Goal: Transaction & Acquisition: Purchase product/service

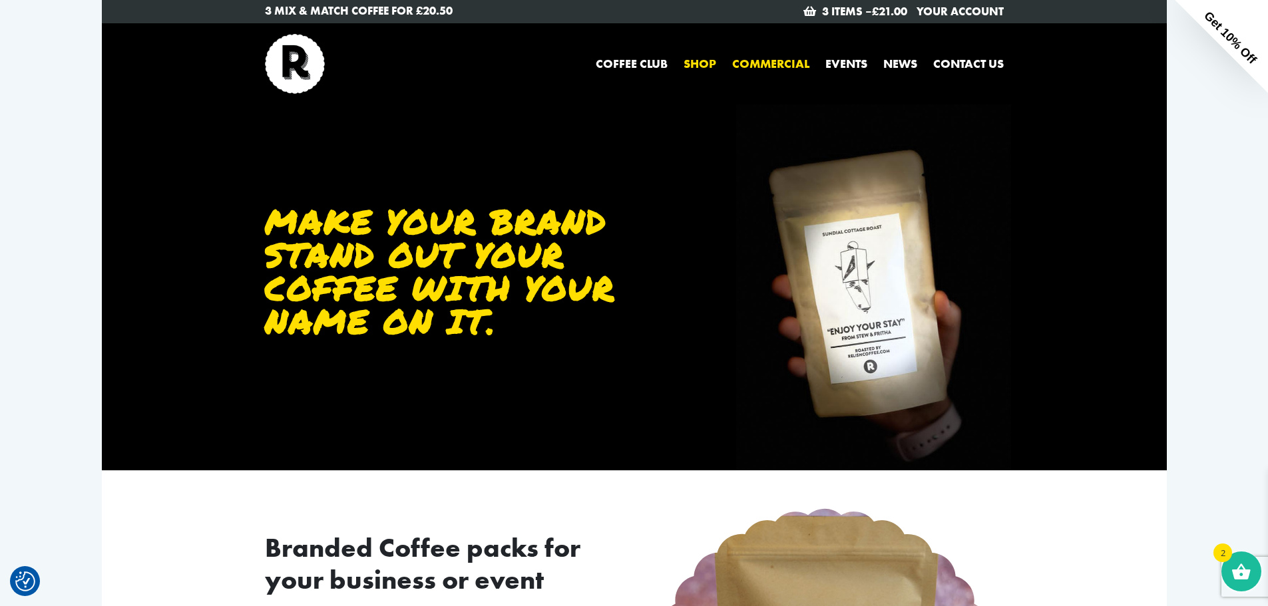
click at [692, 67] on link "Shop" at bounding box center [700, 64] width 33 height 18
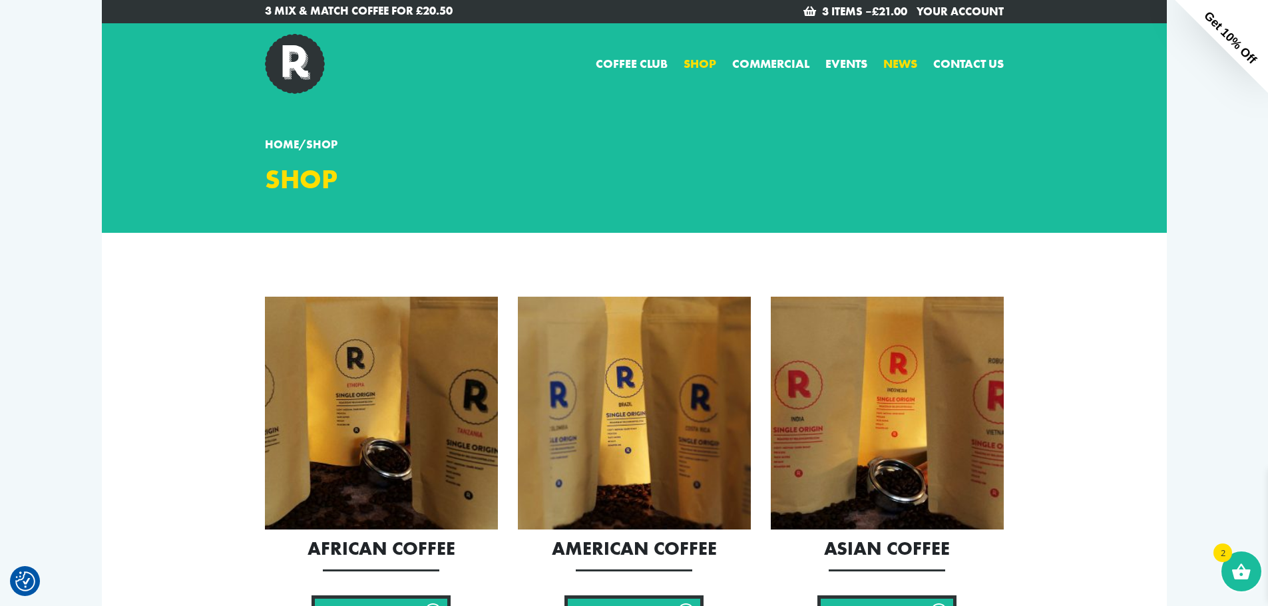
click at [895, 62] on link "News" at bounding box center [900, 64] width 34 height 18
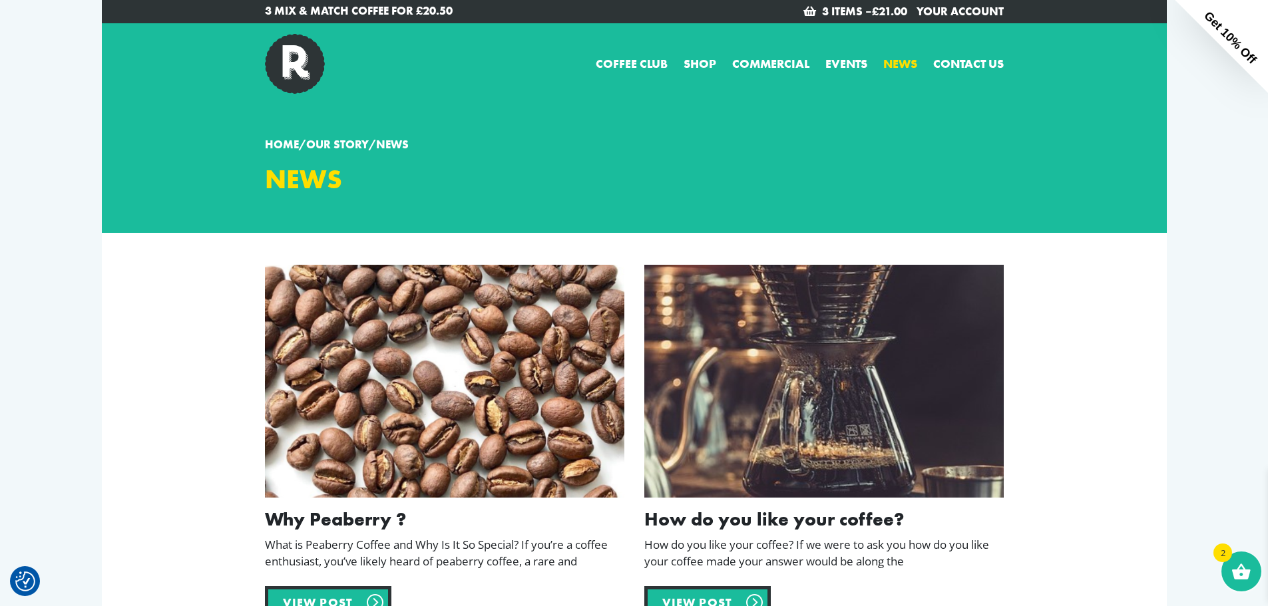
scroll to position [67, 0]
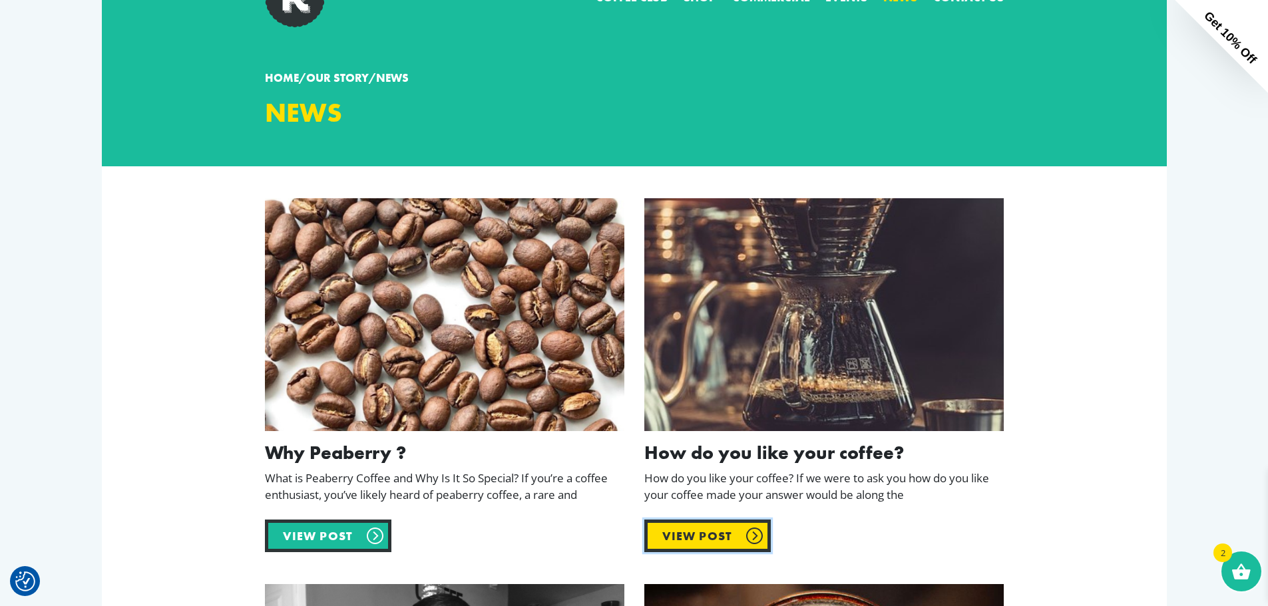
click at [704, 536] on link "View post" at bounding box center [707, 536] width 127 height 33
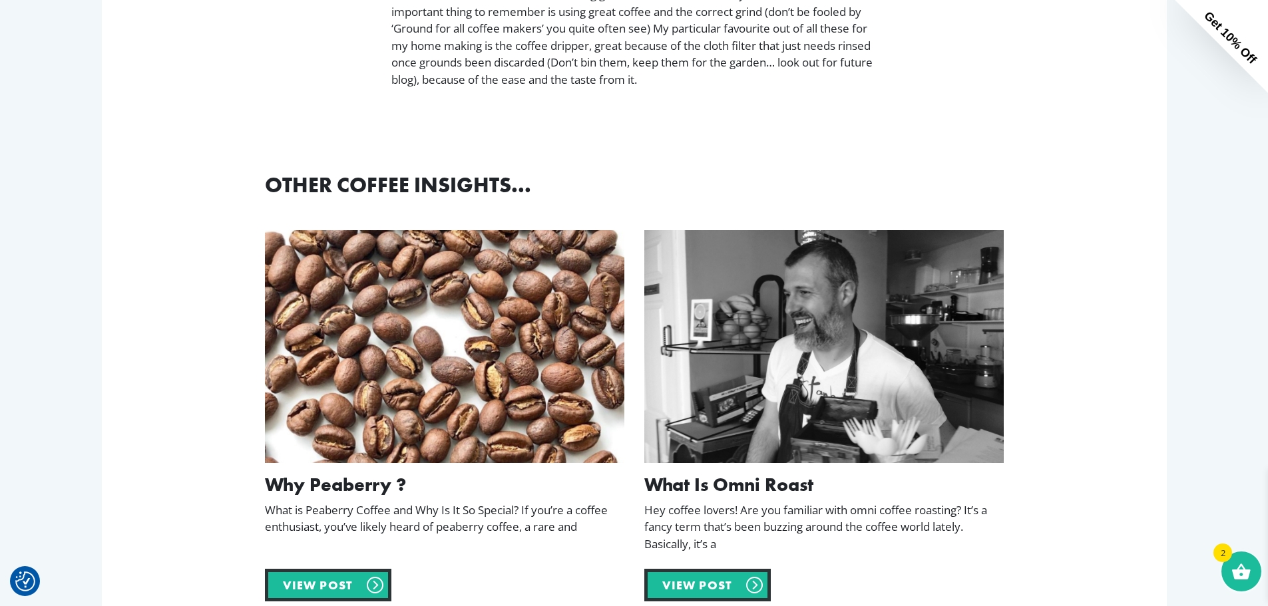
scroll to position [1398, 0]
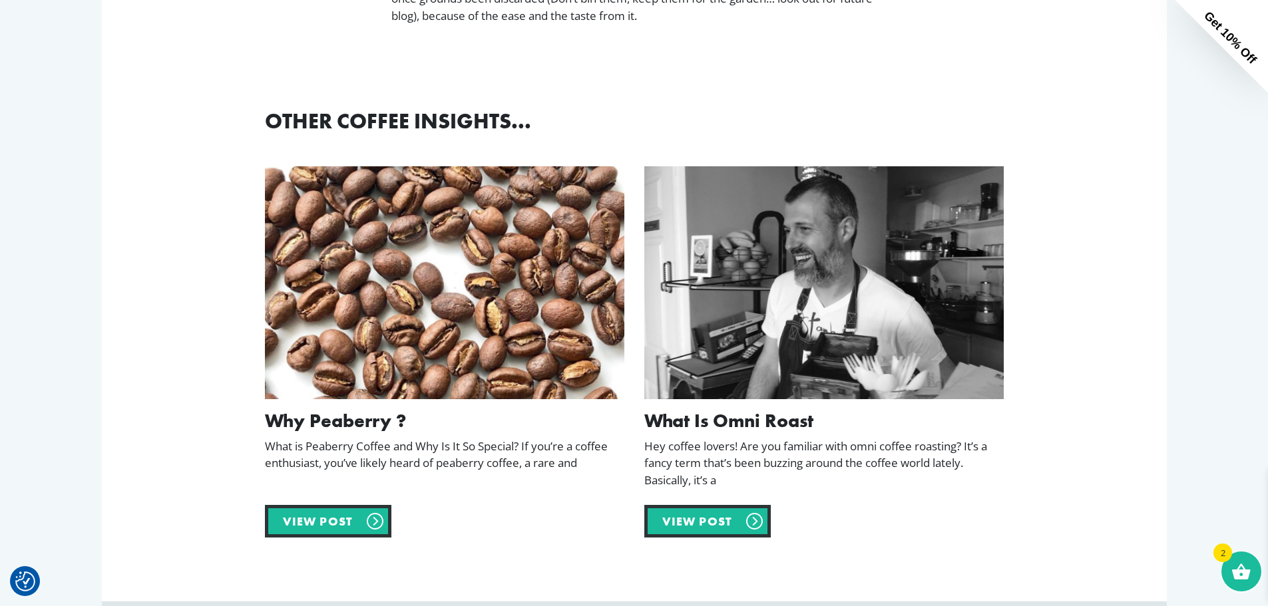
click at [808, 321] on div at bounding box center [823, 282] width 359 height 233
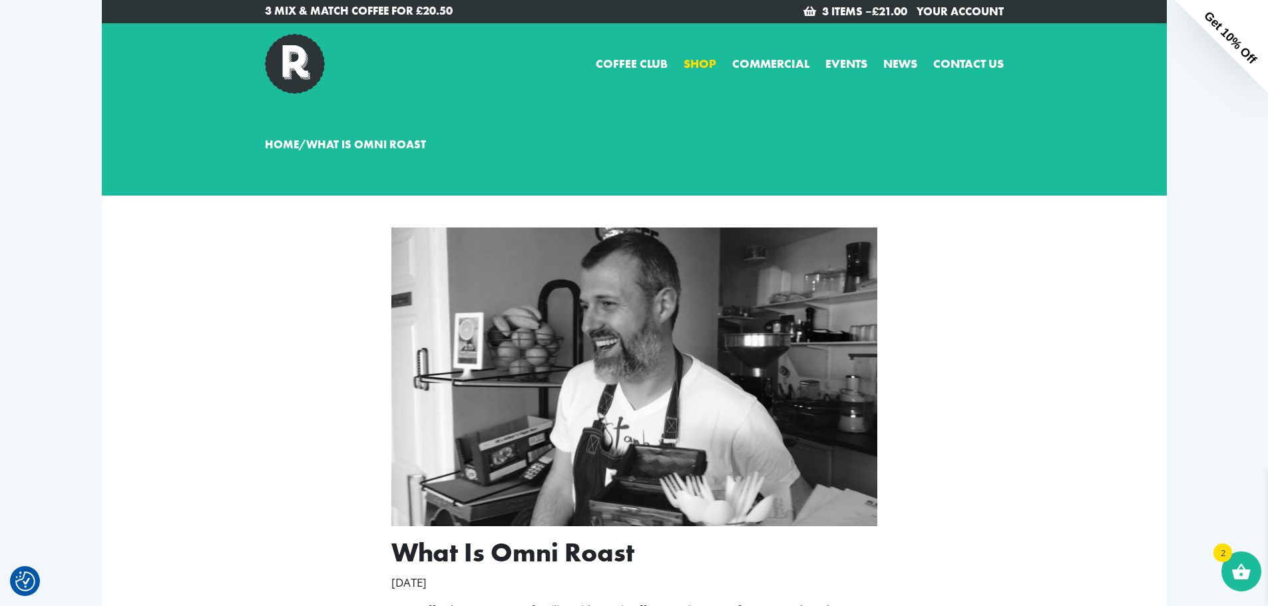
click at [698, 60] on link "Shop" at bounding box center [700, 64] width 33 height 18
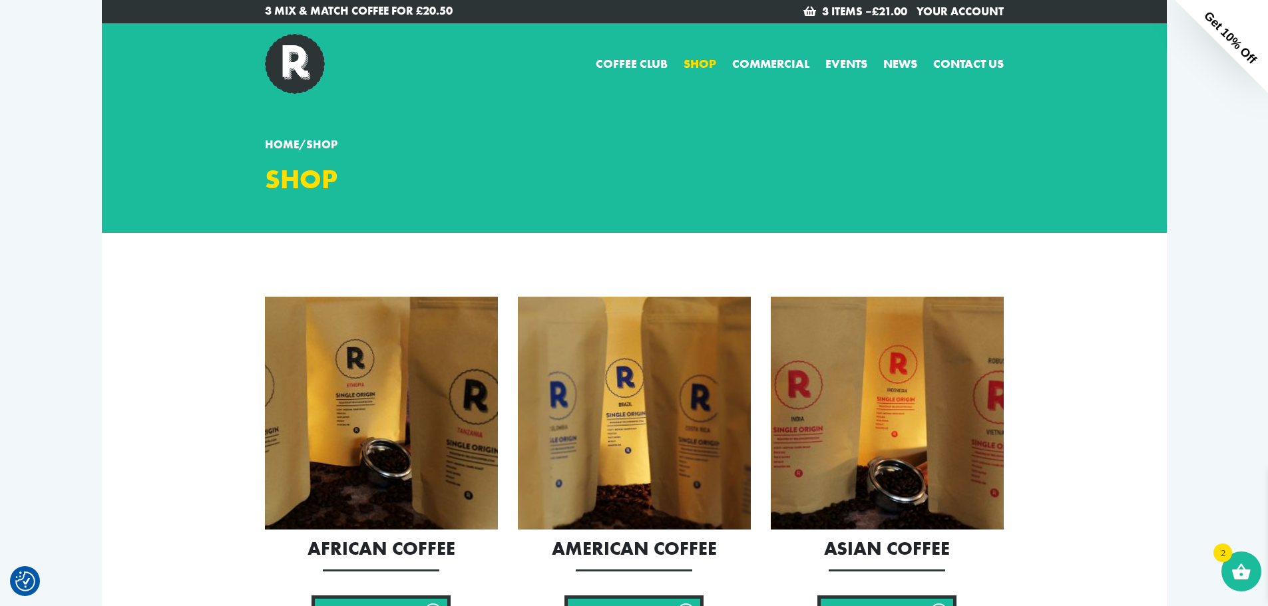
click at [380, 12] on p "3 Mix & Match Coffee for £20.50" at bounding box center [444, 11] width 359 height 17
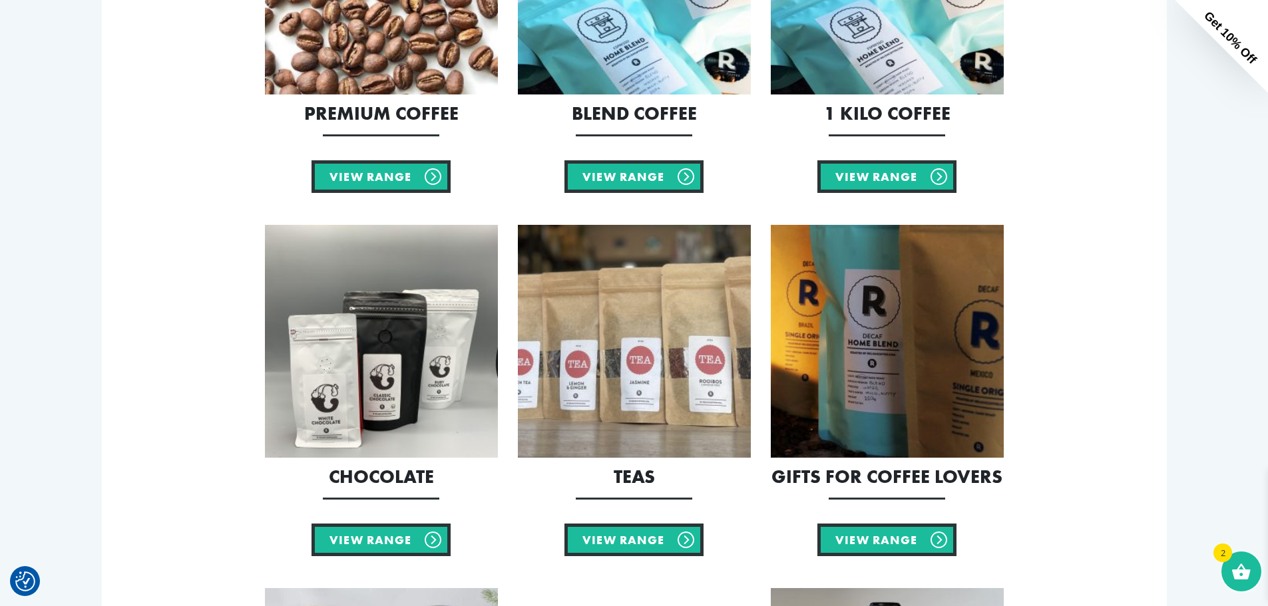
scroll to position [732, 0]
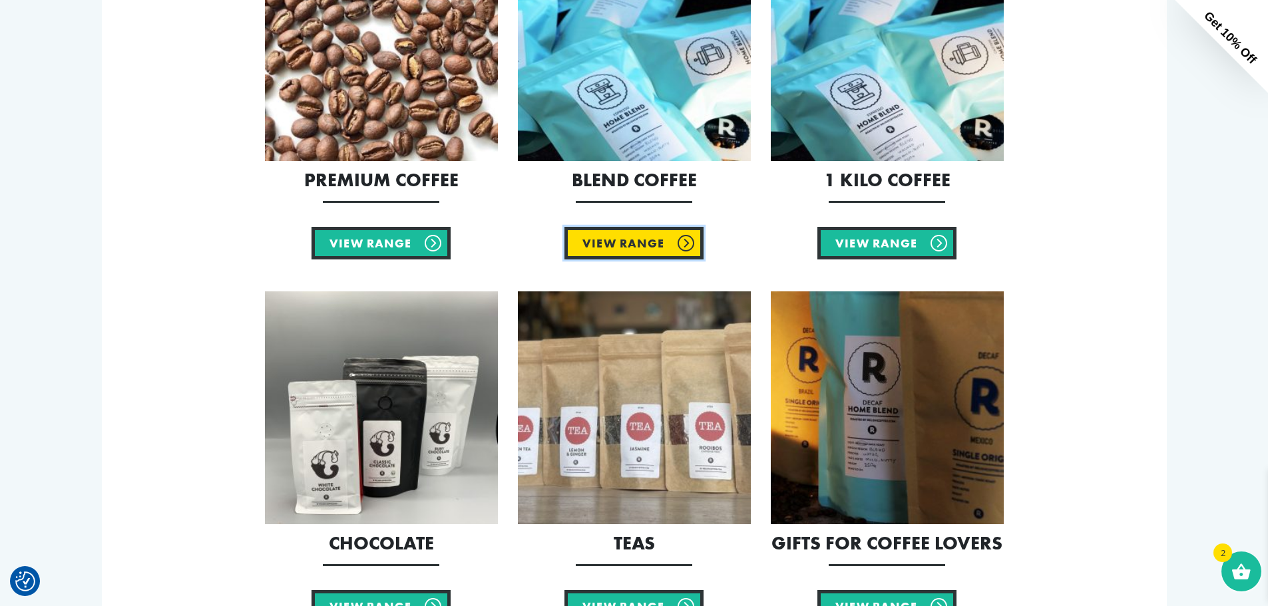
click at [640, 243] on link "View Range" at bounding box center [633, 243] width 139 height 33
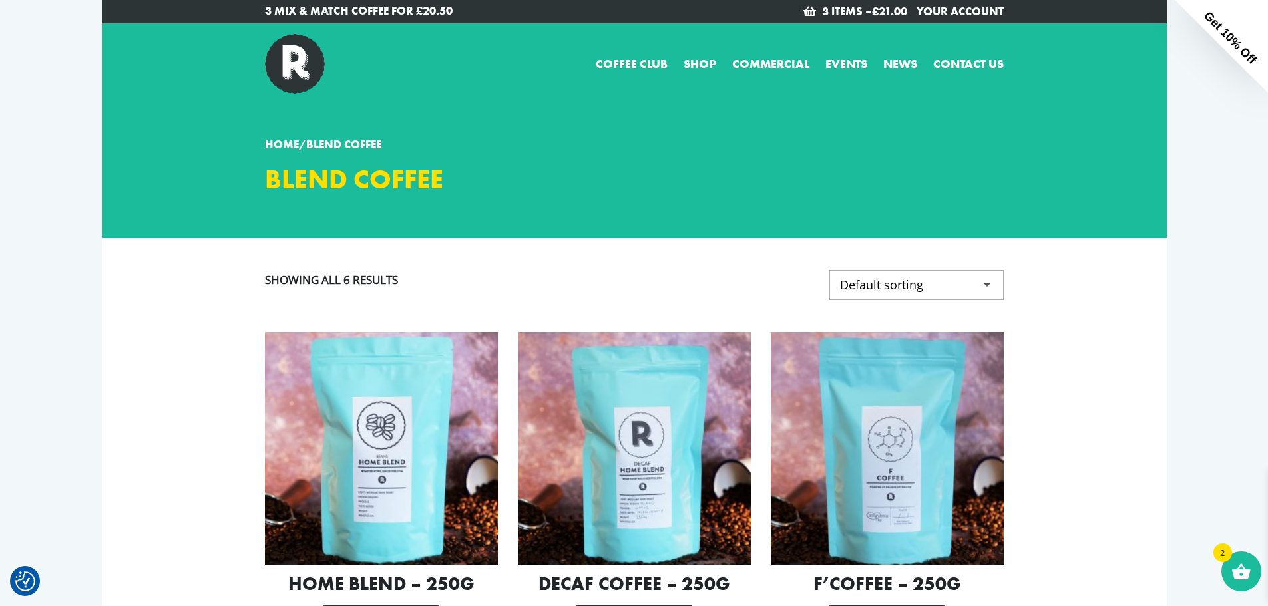
click at [334, 427] on img at bounding box center [381, 448] width 233 height 233
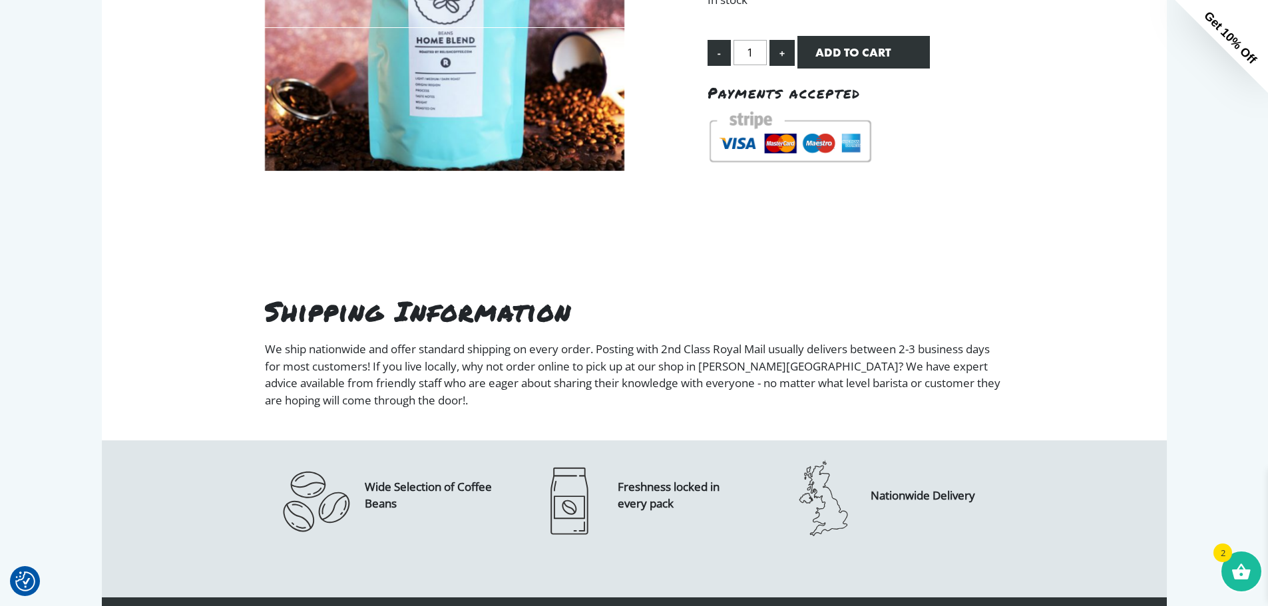
scroll to position [399, 0]
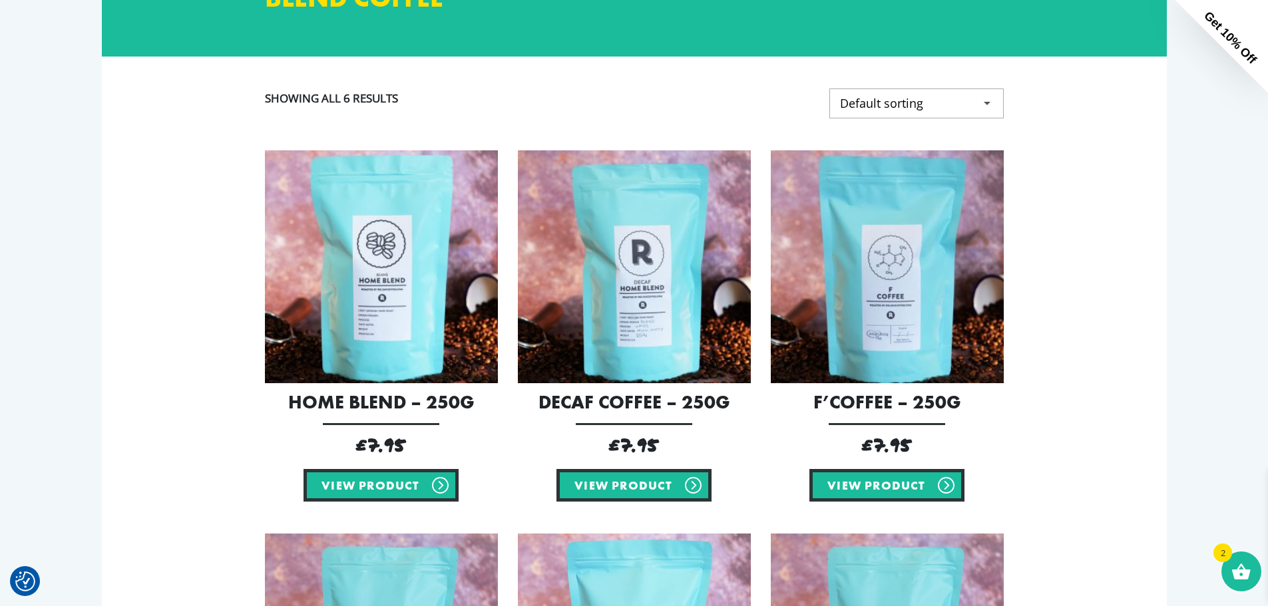
scroll to position [266, 0]
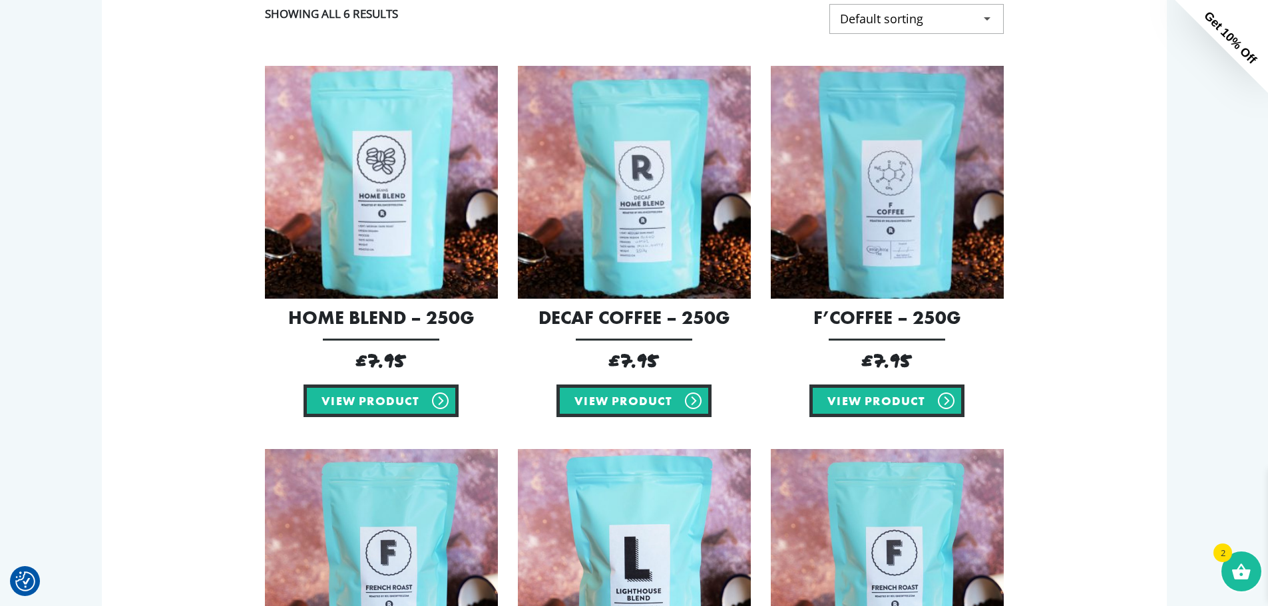
click at [841, 214] on img at bounding box center [887, 182] width 233 height 233
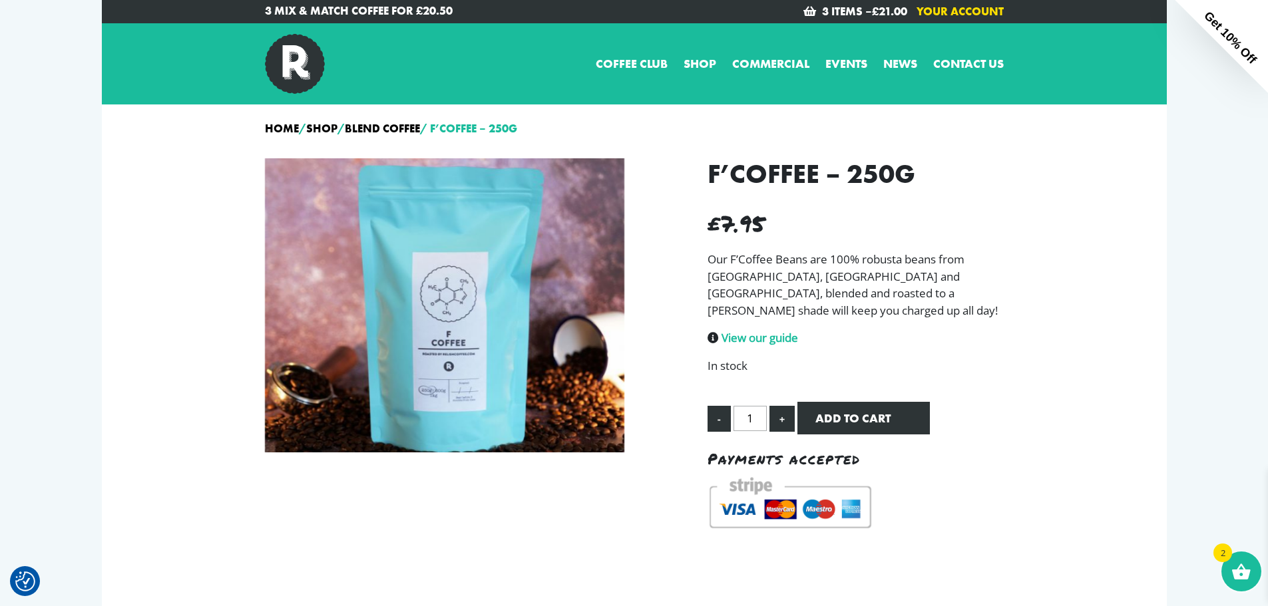
click at [933, 13] on link "Your Account" at bounding box center [960, 11] width 87 height 15
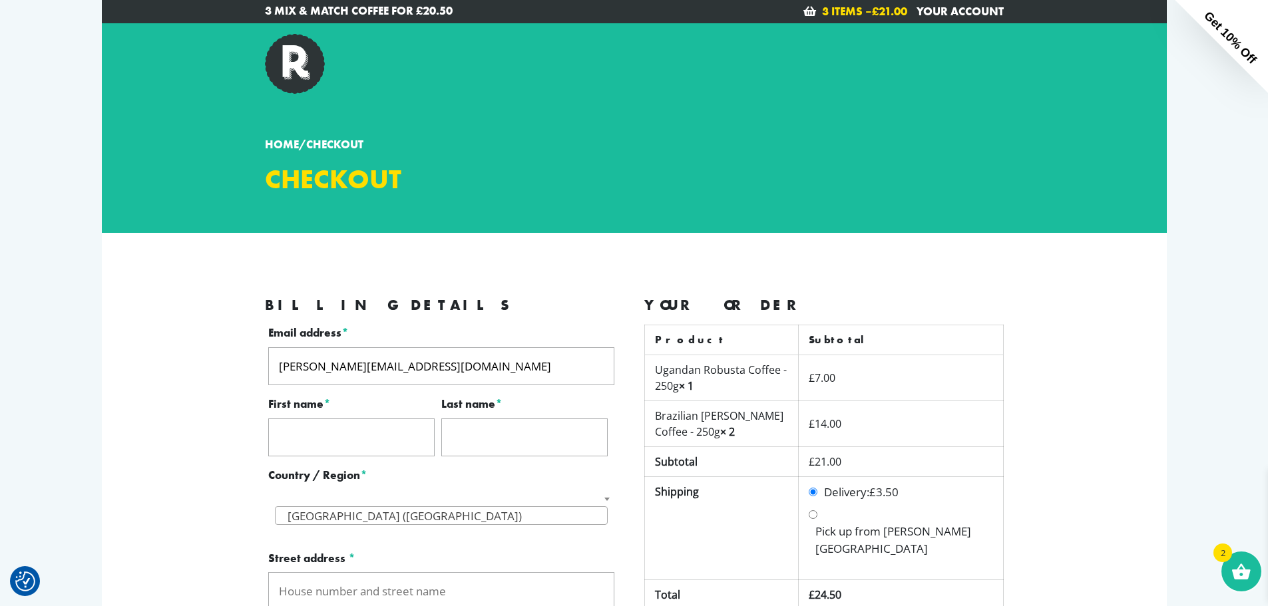
click at [828, 13] on link "3 items – £ 21.00" at bounding box center [864, 11] width 85 height 15
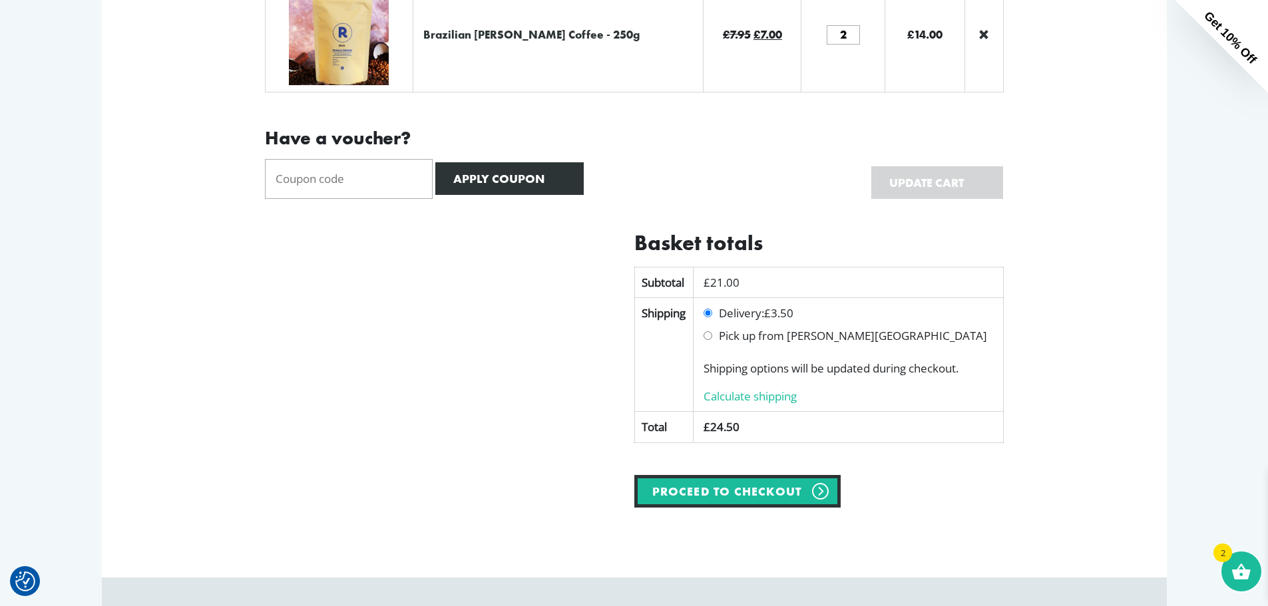
scroll to position [466, 0]
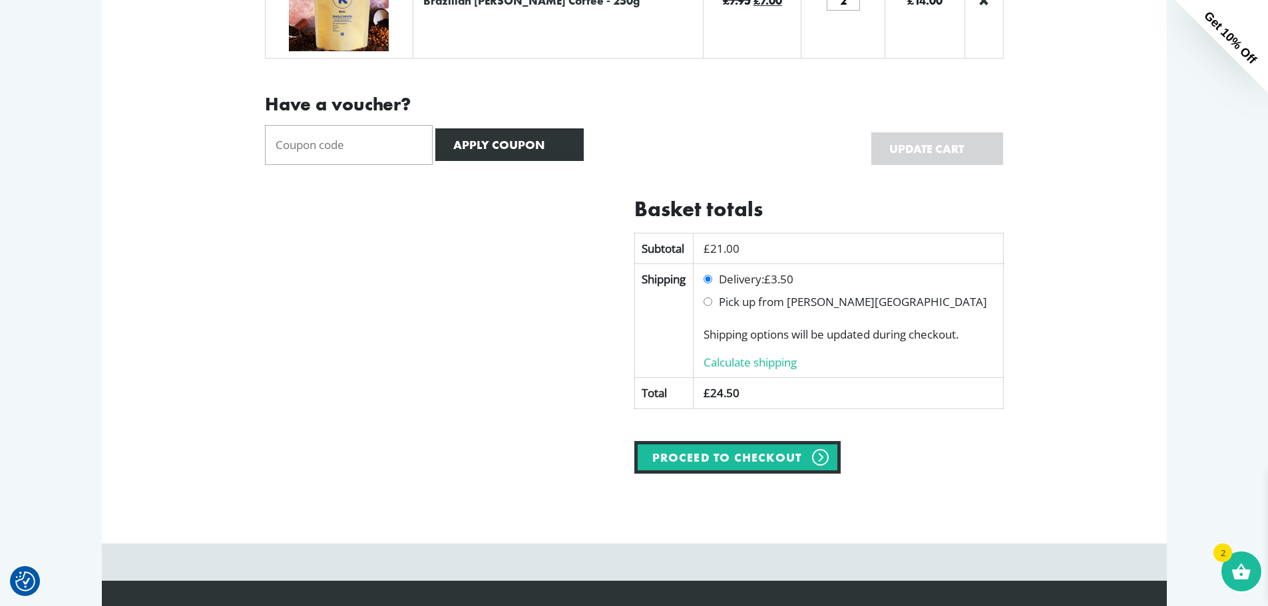
click at [753, 364] on link "Calculate shipping" at bounding box center [750, 362] width 93 height 15
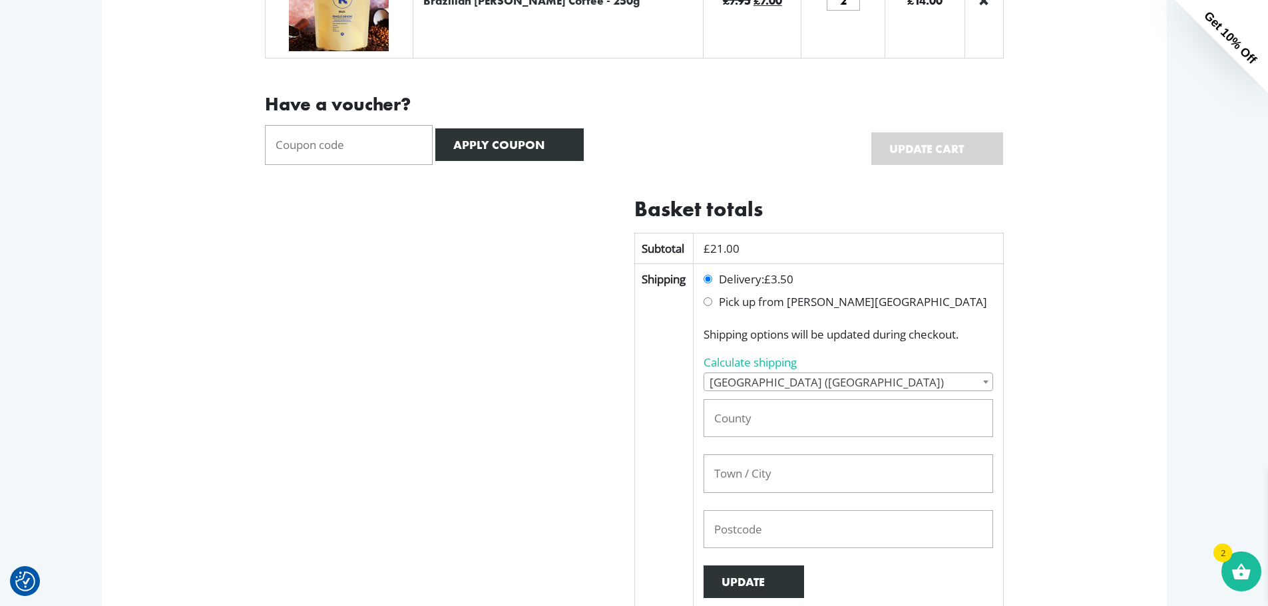
click at [795, 386] on span "United Kingdom (UK)" at bounding box center [848, 382] width 288 height 19
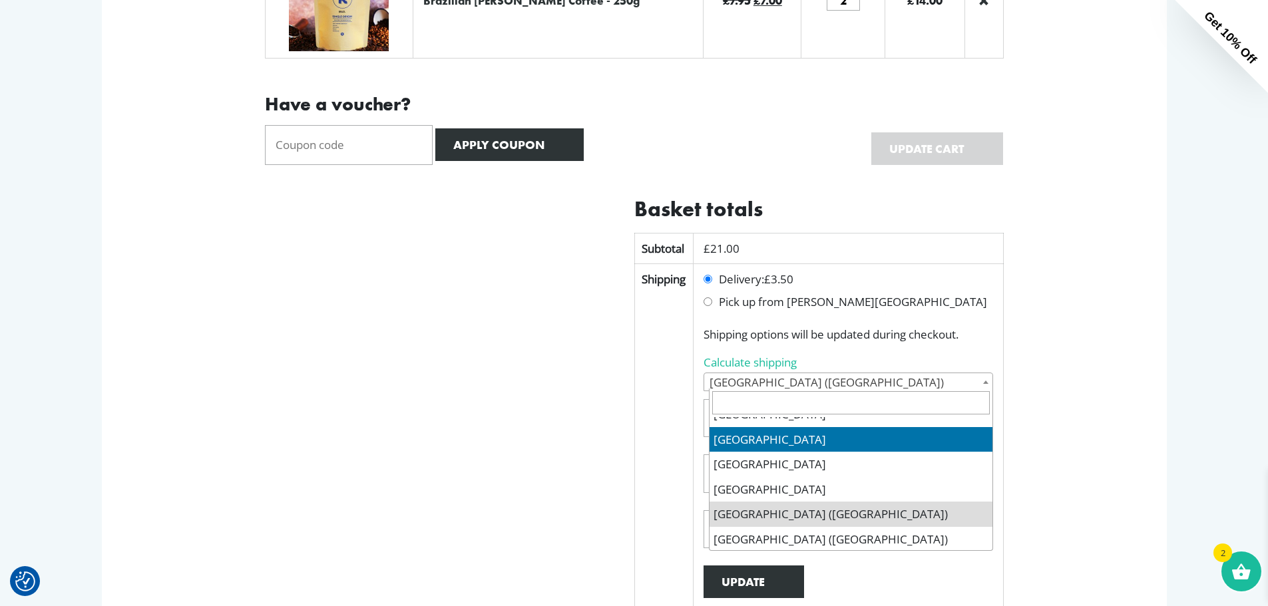
click at [807, 408] on input "text" at bounding box center [851, 403] width 278 height 24
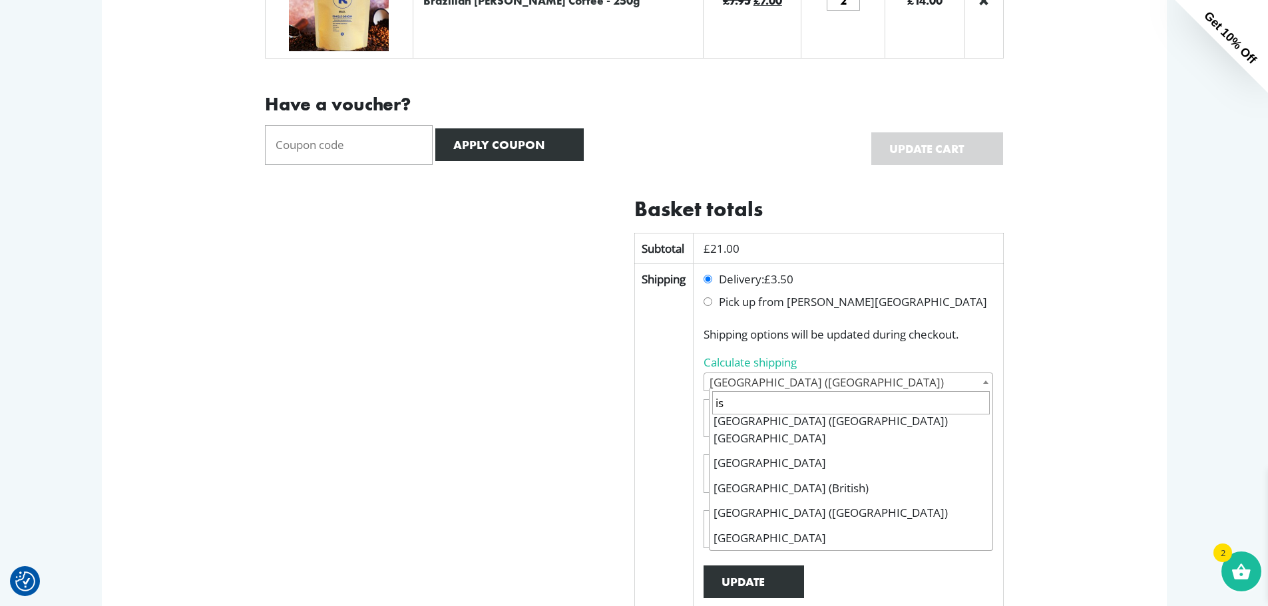
scroll to position [0, 0]
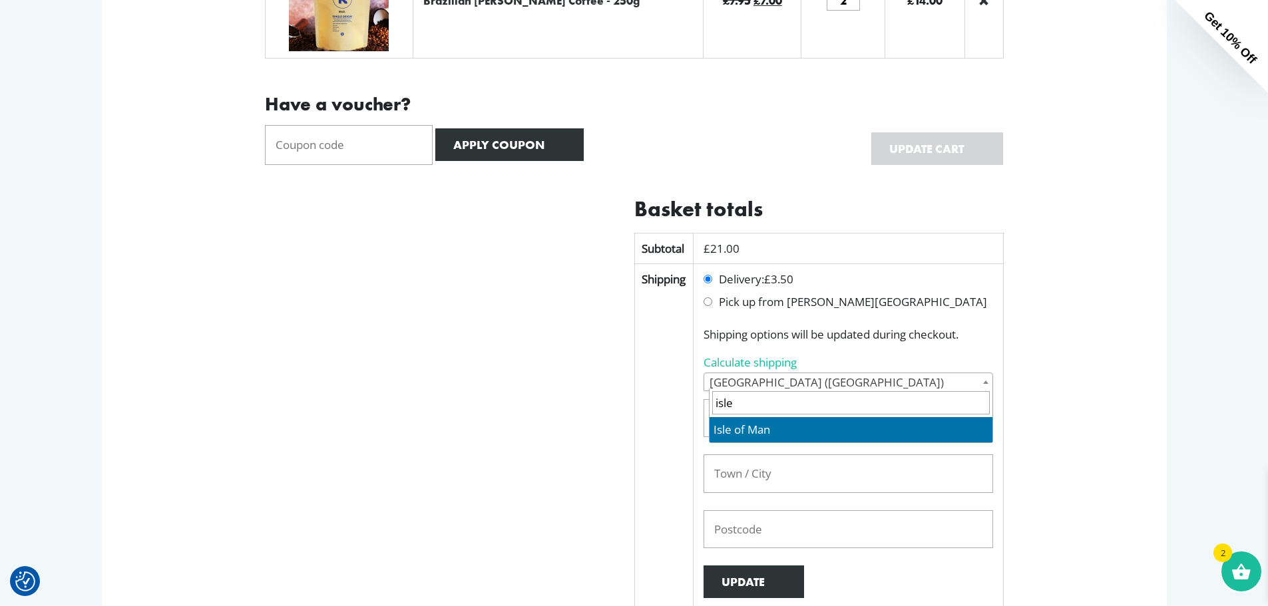
type input "isle"
select select "IM"
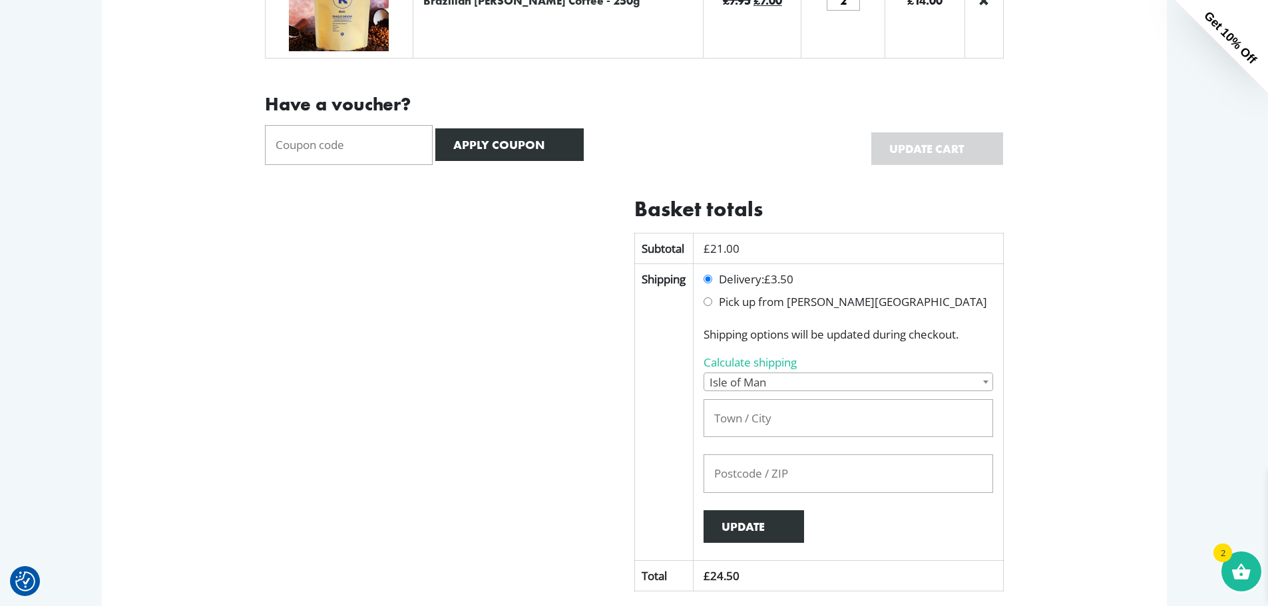
click at [773, 413] on input "text" at bounding box center [848, 418] width 289 height 39
type input "im26hb"
click at [743, 526] on button "Update" at bounding box center [754, 527] width 101 height 33
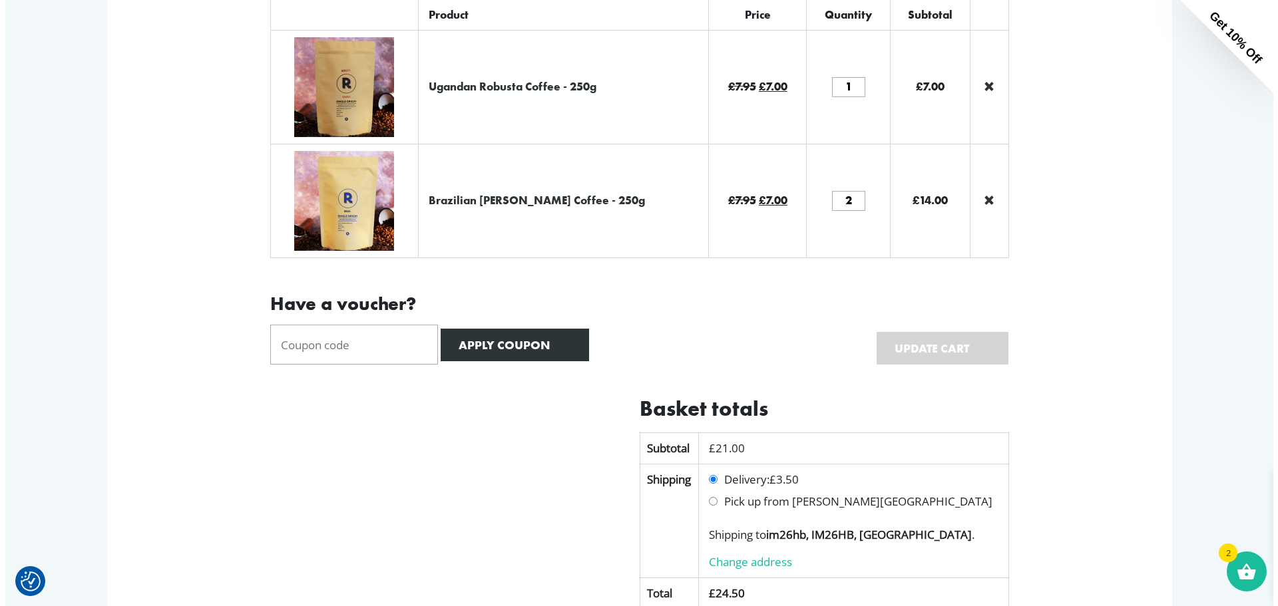
scroll to position [120, 0]
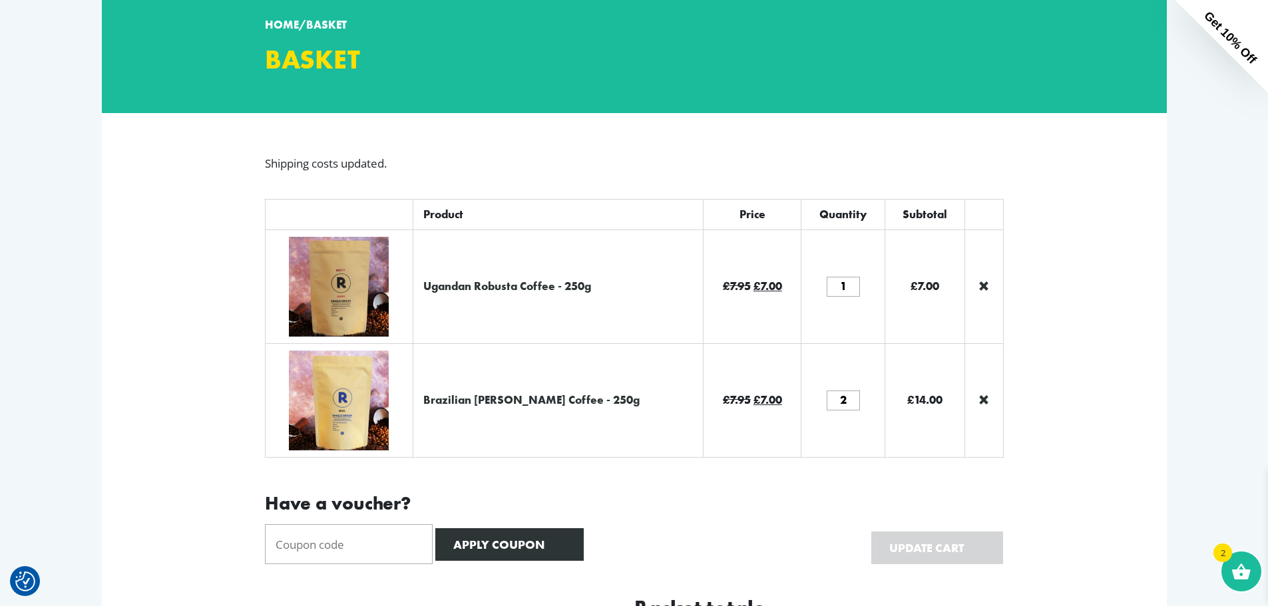
click at [1213, 24] on span "Get 10% Off" at bounding box center [1229, 37] width 57 height 57
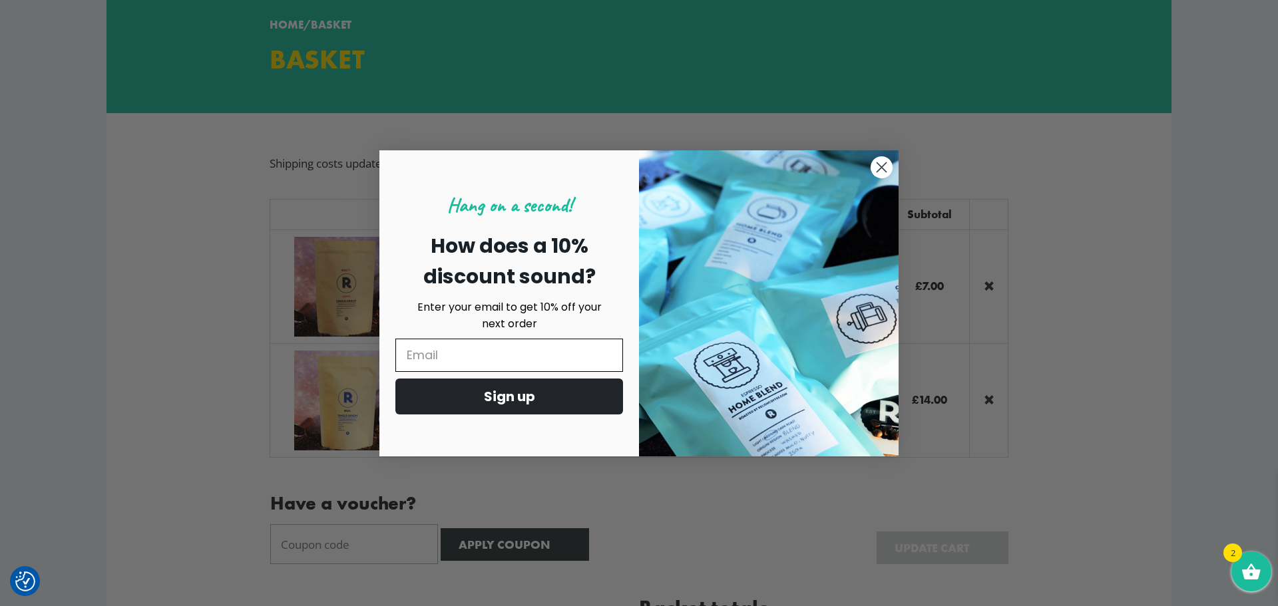
click at [506, 357] on input "Email" at bounding box center [509, 355] width 228 height 33
type input "owen@owenair.im"
click at [509, 401] on button "Sign up" at bounding box center [509, 397] width 228 height 36
